Goal: Task Accomplishment & Management: Manage account settings

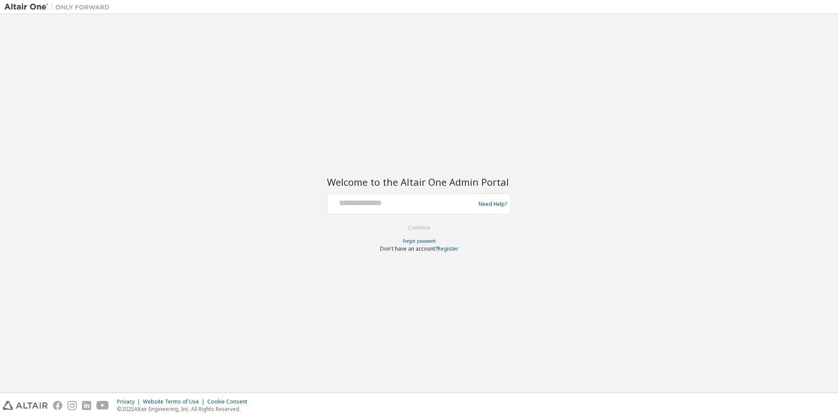
click at [417, 209] on div at bounding box center [402, 204] width 143 height 17
click at [408, 201] on input "text" at bounding box center [402, 202] width 143 height 13
type input "**********"
click at [420, 226] on button "Continue" at bounding box center [419, 227] width 41 height 13
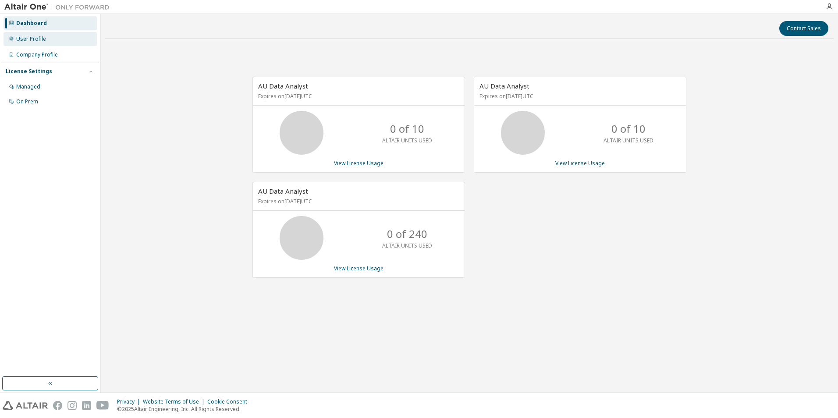
click at [31, 39] on div "User Profile" at bounding box center [31, 39] width 30 height 7
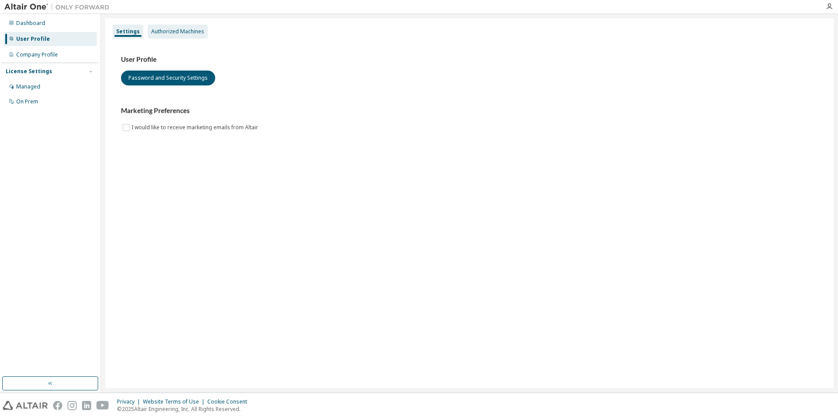
click at [165, 29] on div "Authorized Machines" at bounding box center [177, 31] width 53 height 7
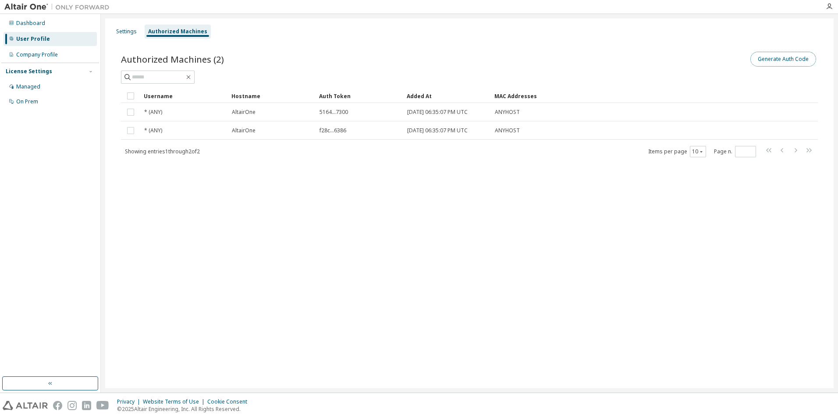
click at [782, 59] on button "Generate Auth Code" at bounding box center [784, 59] width 66 height 15
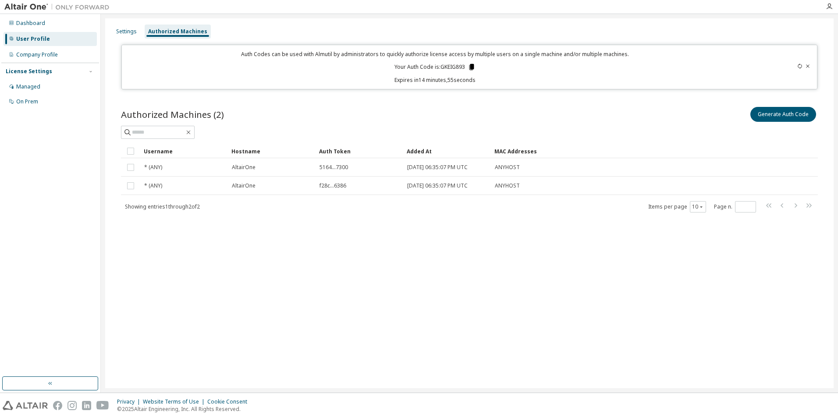
click at [472, 67] on icon at bounding box center [472, 67] width 5 height 6
